Goal: Task Accomplishment & Management: Manage account settings

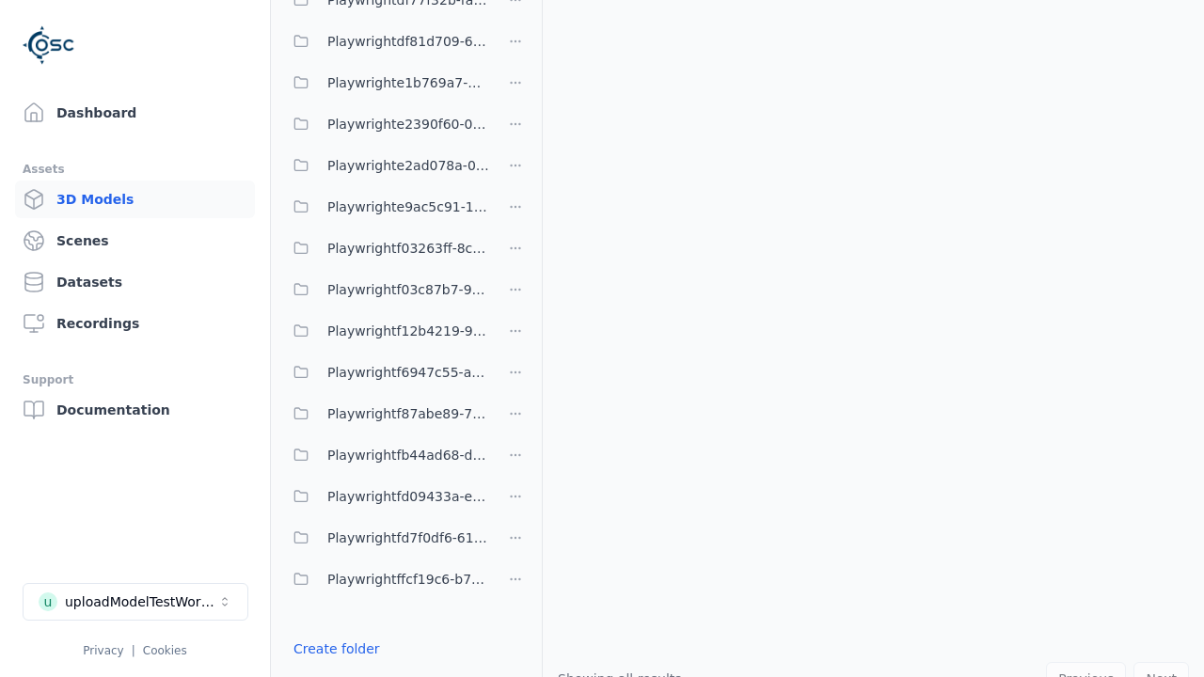
click at [336, 649] on link "Create folder" at bounding box center [336, 649] width 87 height 19
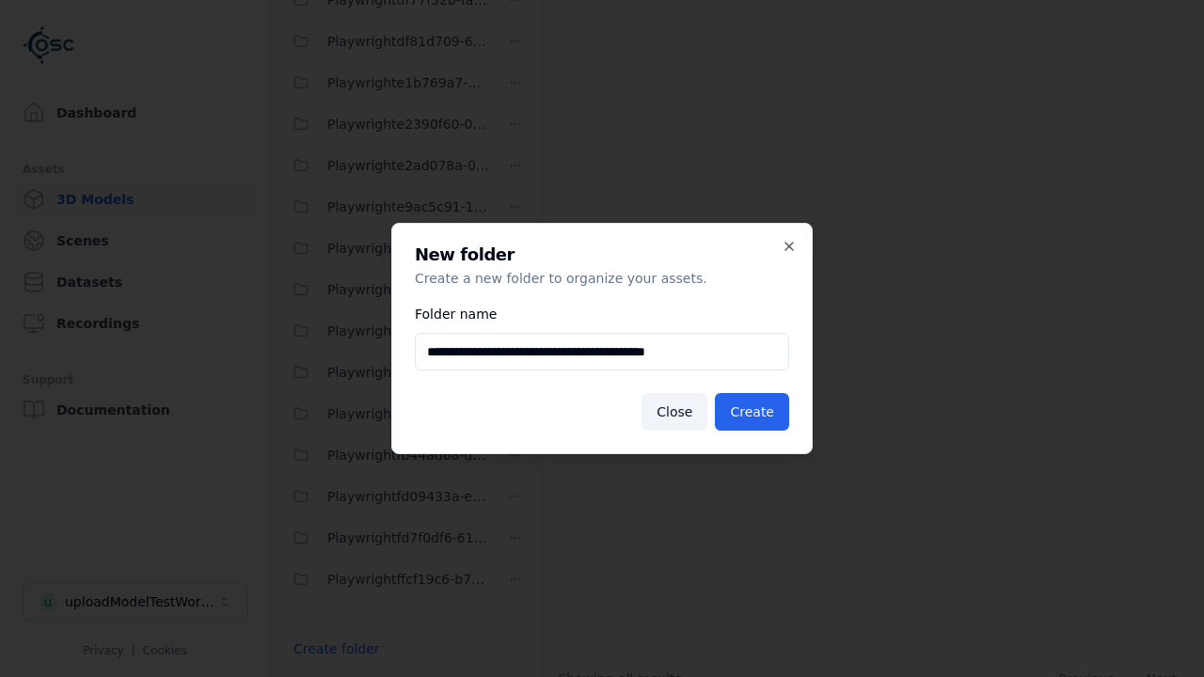
type input "**********"
click at [751, 412] on button "Create" at bounding box center [752, 412] width 74 height 38
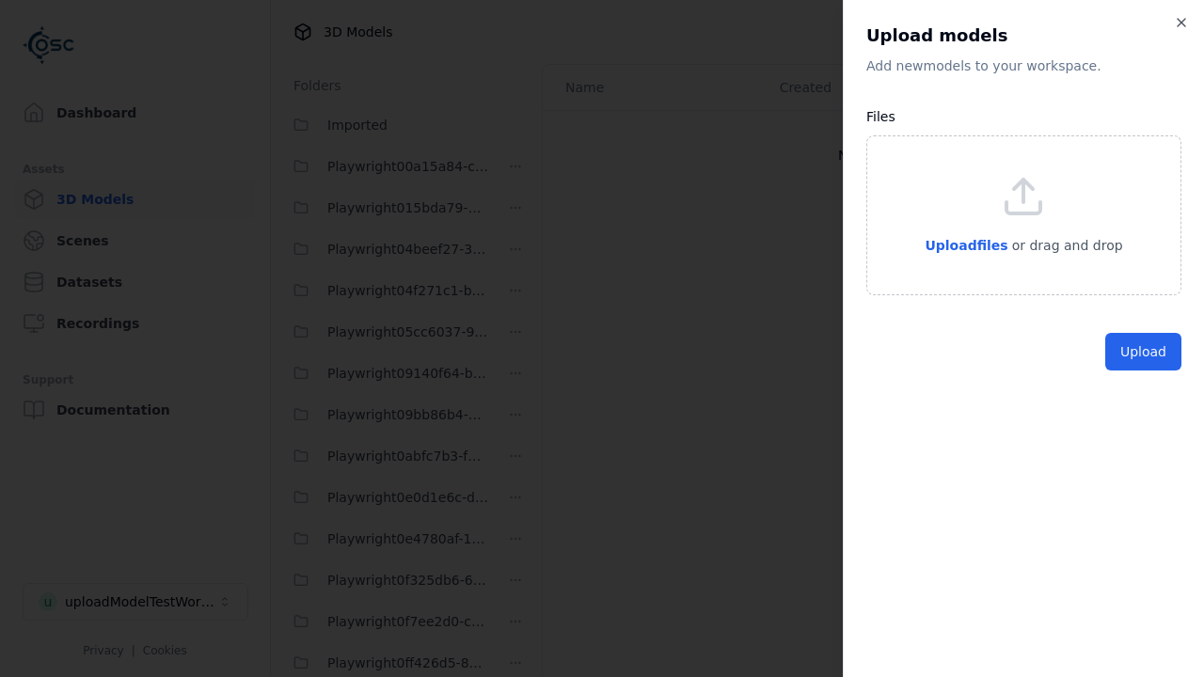
click at [1143, 371] on button "Upload" at bounding box center [1143, 352] width 76 height 38
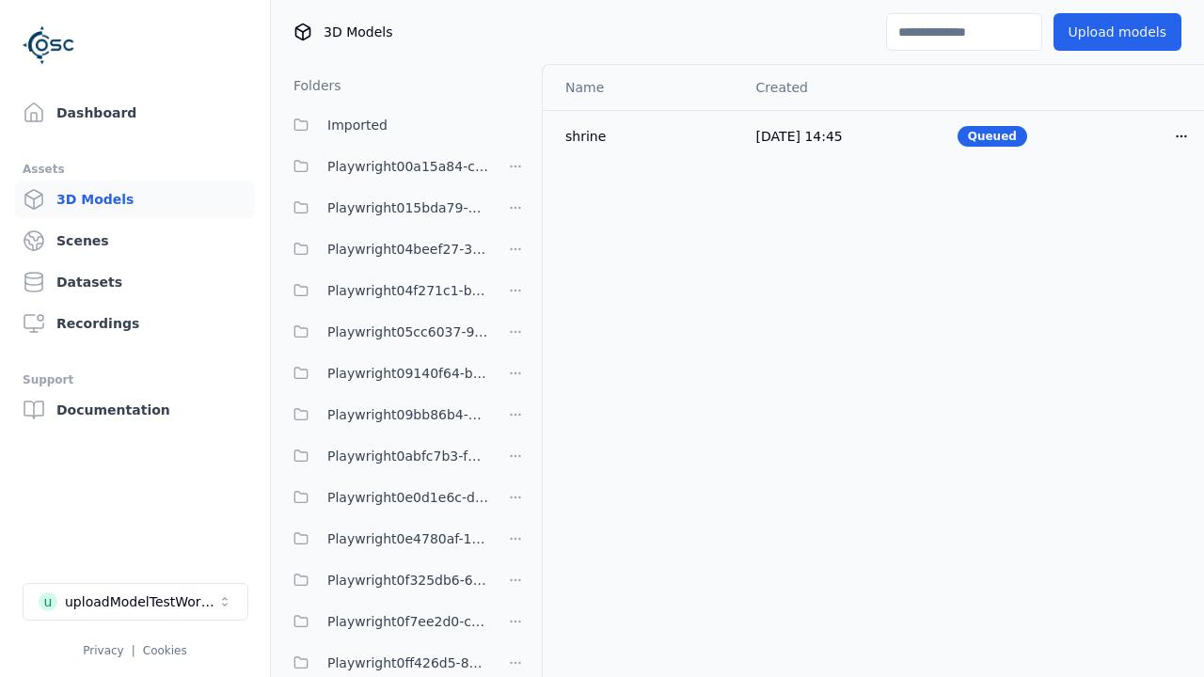
click at [1181, 135] on html "Support Dashboard Assets 3D Models Scenes Datasets Recordings Support Documenta…" at bounding box center [602, 338] width 1204 height 677
click at [1140, 209] on div "Delete" at bounding box center [1139, 209] width 111 height 30
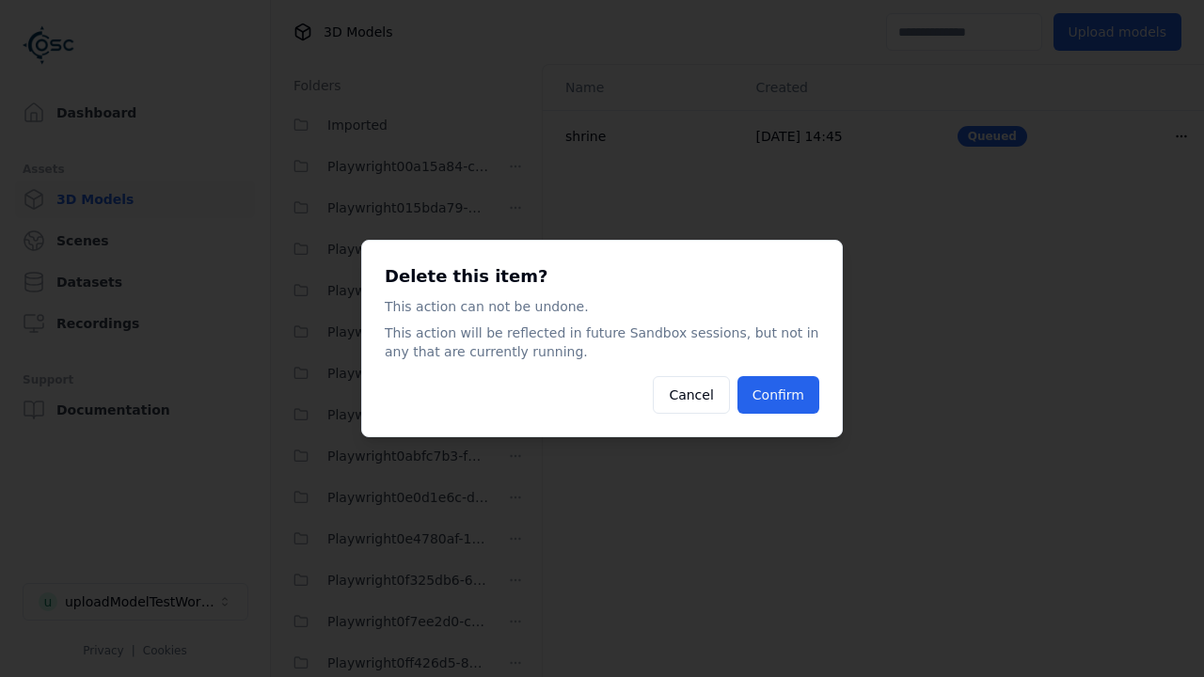
click at [778, 395] on button "Confirm" at bounding box center [778, 395] width 82 height 38
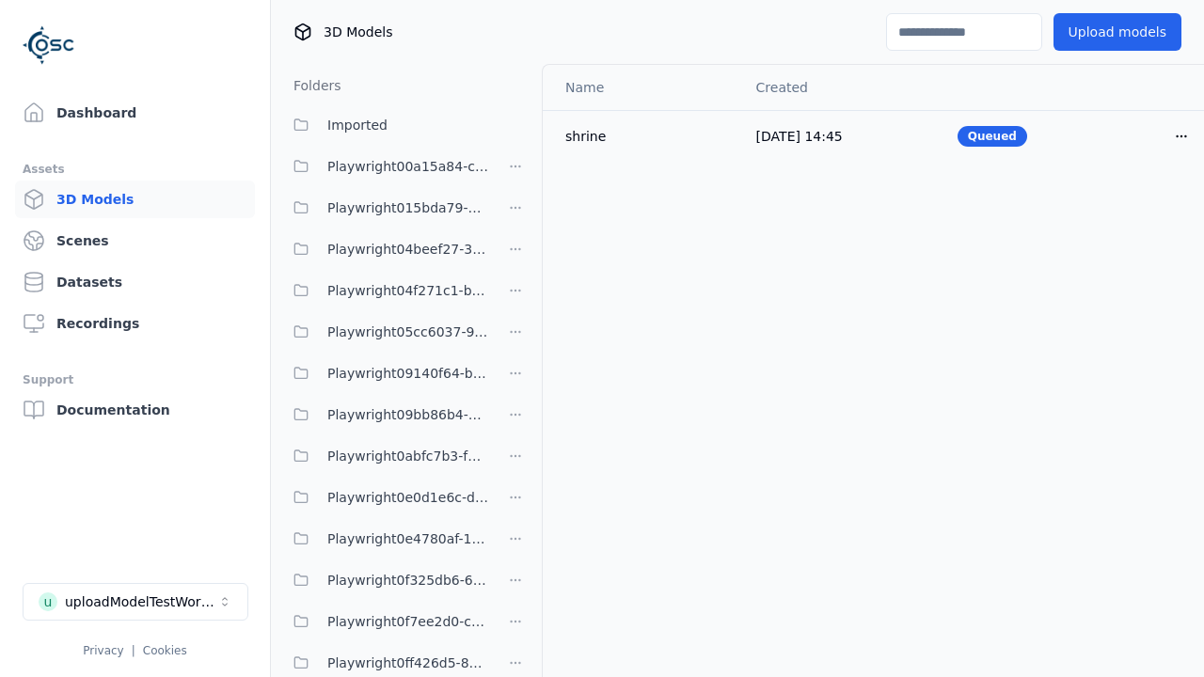
click at [515, 339] on html "Support Dashboard Assets 3D Models Scenes Datasets Recordings Support Documenta…" at bounding box center [602, 338] width 1204 height 677
